Goal: Use online tool/utility: Utilize a website feature to perform a specific function

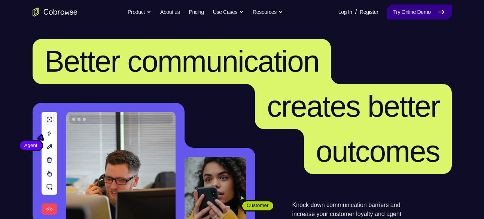
click at [403, 9] on link "Try Online Demo" at bounding box center [419, 11] width 64 height 15
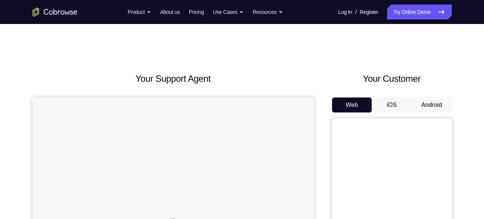
click at [426, 102] on button "Android" at bounding box center [432, 104] width 40 height 15
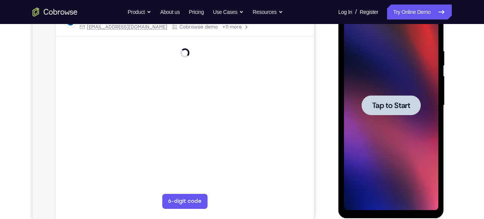
scroll to position [131, 0]
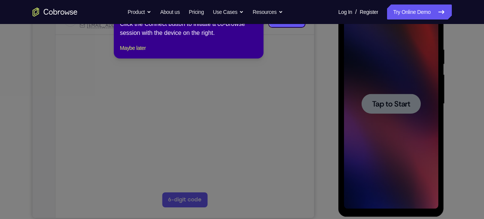
click at [365, 74] on icon at bounding box center [244, 109] width 489 height 219
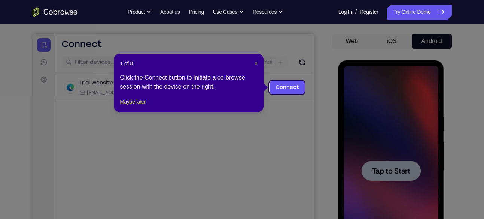
scroll to position [62, 0]
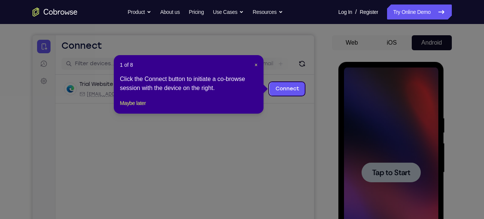
click at [258, 65] on div "1 of 8 × Click the Connect button to initiate a co-browse session with the devi…" at bounding box center [189, 84] width 150 height 58
click at [253, 64] on header "1 of 8 ×" at bounding box center [189, 64] width 138 height 7
click at [256, 64] on span "×" at bounding box center [255, 65] width 3 height 6
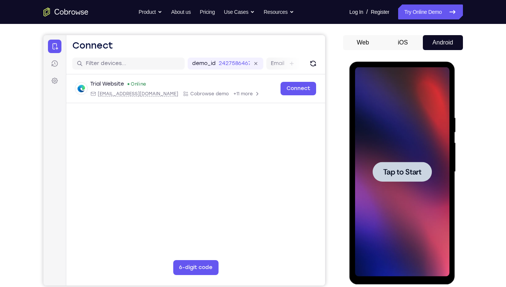
click at [393, 195] on div at bounding box center [402, 172] width 94 height 210
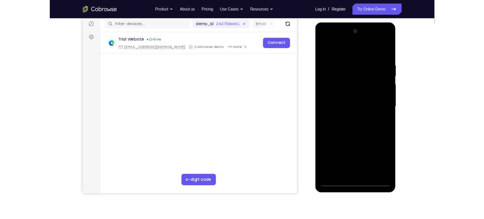
scroll to position [94, 0]
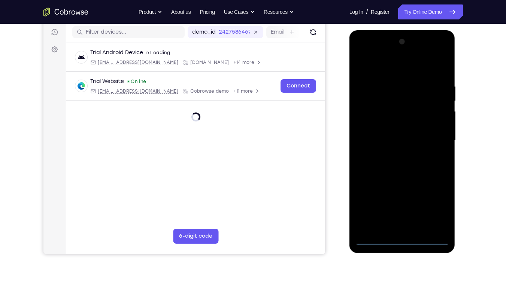
click at [406, 218] on div at bounding box center [402, 141] width 94 height 210
click at [432, 204] on div at bounding box center [402, 141] width 94 height 210
click at [390, 67] on div at bounding box center [402, 141] width 94 height 210
click at [433, 142] on div at bounding box center [402, 141] width 94 height 210
click at [394, 155] on div at bounding box center [402, 141] width 94 height 210
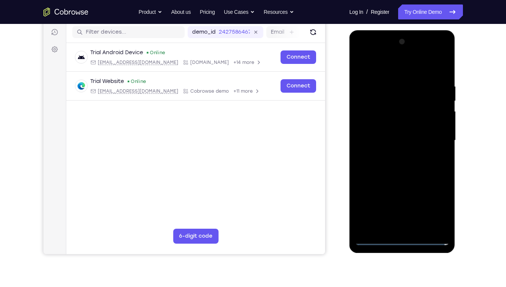
click at [387, 129] on div at bounding box center [402, 141] width 94 height 210
click at [379, 147] on div at bounding box center [402, 141] width 94 height 210
click at [439, 126] on div at bounding box center [402, 141] width 94 height 210
click at [397, 140] on div at bounding box center [402, 141] width 94 height 210
click at [397, 166] on div at bounding box center [402, 141] width 94 height 210
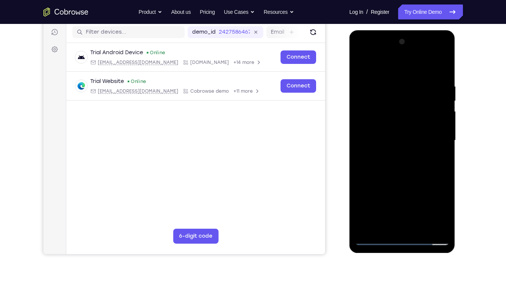
click at [420, 218] on div at bounding box center [402, 141] width 94 height 210
click at [400, 175] on div at bounding box center [402, 141] width 94 height 210
click at [421, 218] on div at bounding box center [402, 141] width 94 height 210
click at [405, 181] on div at bounding box center [402, 141] width 94 height 210
click at [403, 180] on div at bounding box center [402, 141] width 94 height 210
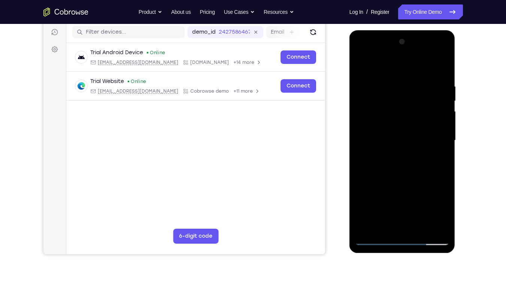
click at [375, 218] on div at bounding box center [402, 141] width 94 height 210
click at [394, 137] on div at bounding box center [402, 141] width 94 height 210
drag, startPoint x: 417, startPoint y: 144, endPoint x: 417, endPoint y: 197, distance: 53.1
click at [417, 197] on div at bounding box center [402, 141] width 94 height 210
drag, startPoint x: 421, startPoint y: 128, endPoint x: 410, endPoint y: 87, distance: 42.4
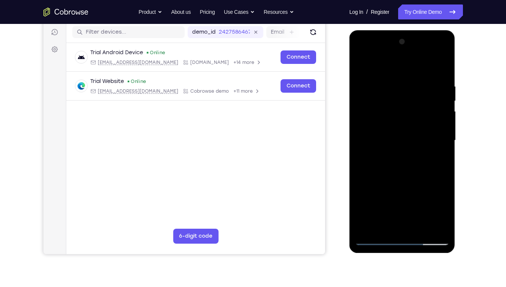
click at [410, 87] on div at bounding box center [402, 141] width 94 height 210
drag, startPoint x: 427, startPoint y: 158, endPoint x: 419, endPoint y: 119, distance: 39.7
click at [419, 119] on div at bounding box center [402, 141] width 94 height 210
drag, startPoint x: 431, startPoint y: 161, endPoint x: 427, endPoint y: 128, distance: 33.6
click at [427, 128] on div at bounding box center [402, 141] width 94 height 210
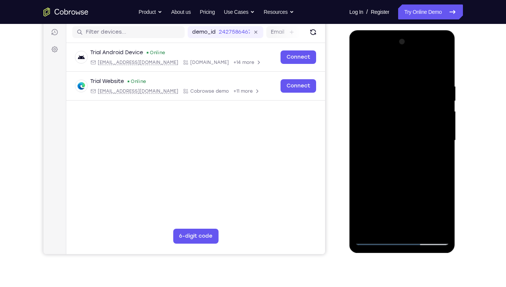
drag, startPoint x: 430, startPoint y: 154, endPoint x: 424, endPoint y: 108, distance: 46.5
click at [424, 108] on div at bounding box center [402, 141] width 94 height 210
drag, startPoint x: 431, startPoint y: 141, endPoint x: 422, endPoint y: 96, distance: 45.4
click at [422, 96] on div at bounding box center [402, 141] width 94 height 210
drag, startPoint x: 434, startPoint y: 161, endPoint x: 428, endPoint y: 94, distance: 67.9
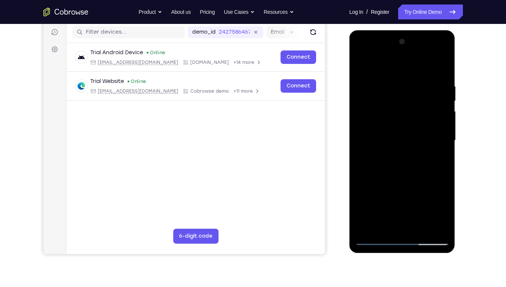
click at [428, 94] on div at bounding box center [402, 141] width 94 height 210
drag, startPoint x: 430, startPoint y: 147, endPoint x: 424, endPoint y: 110, distance: 36.7
click at [424, 110] on div at bounding box center [402, 141] width 94 height 210
drag, startPoint x: 426, startPoint y: 143, endPoint x: 423, endPoint y: 107, distance: 35.3
click at [423, 107] on div at bounding box center [402, 141] width 94 height 210
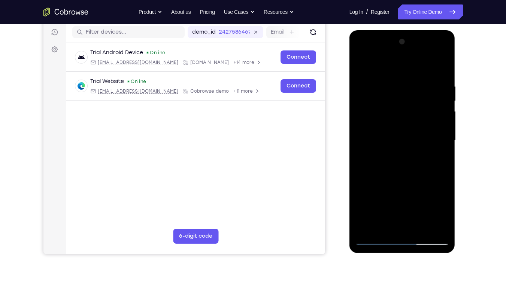
drag, startPoint x: 416, startPoint y: 167, endPoint x: 410, endPoint y: 102, distance: 65.4
click at [410, 102] on div at bounding box center [402, 141] width 94 height 210
drag, startPoint x: 425, startPoint y: 139, endPoint x: 420, endPoint y: 110, distance: 29.6
click at [420, 110] on div at bounding box center [402, 141] width 94 height 210
click at [379, 218] on div at bounding box center [402, 141] width 94 height 210
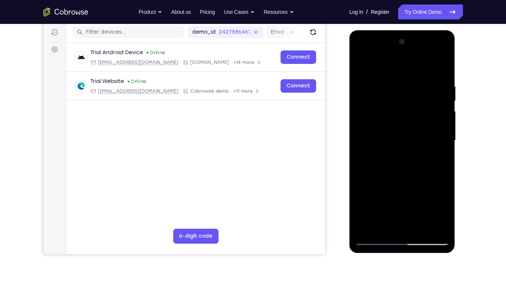
click at [438, 213] on div at bounding box center [402, 141] width 94 height 210
click at [439, 218] on div at bounding box center [402, 141] width 94 height 210
click at [437, 161] on div at bounding box center [402, 141] width 94 height 210
click at [437, 159] on div at bounding box center [402, 141] width 94 height 210
click at [361, 66] on div at bounding box center [402, 141] width 94 height 210
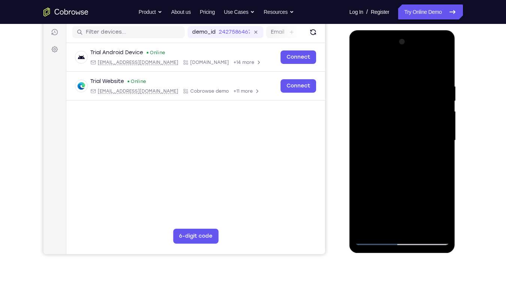
click at [385, 137] on div at bounding box center [402, 141] width 94 height 210
click at [389, 67] on div at bounding box center [402, 141] width 94 height 210
click at [383, 62] on div at bounding box center [402, 141] width 94 height 210
click at [370, 65] on div at bounding box center [402, 141] width 94 height 210
click at [444, 66] on div at bounding box center [402, 141] width 94 height 210
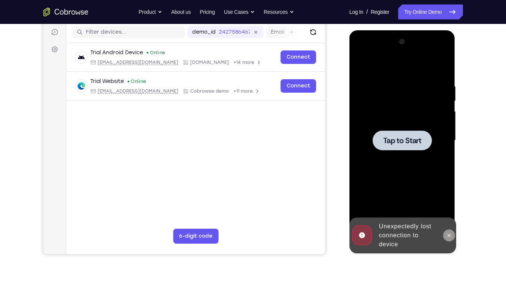
click at [449, 218] on icon at bounding box center [449, 236] width 6 height 6
